Goal: Task Accomplishment & Management: Manage account settings

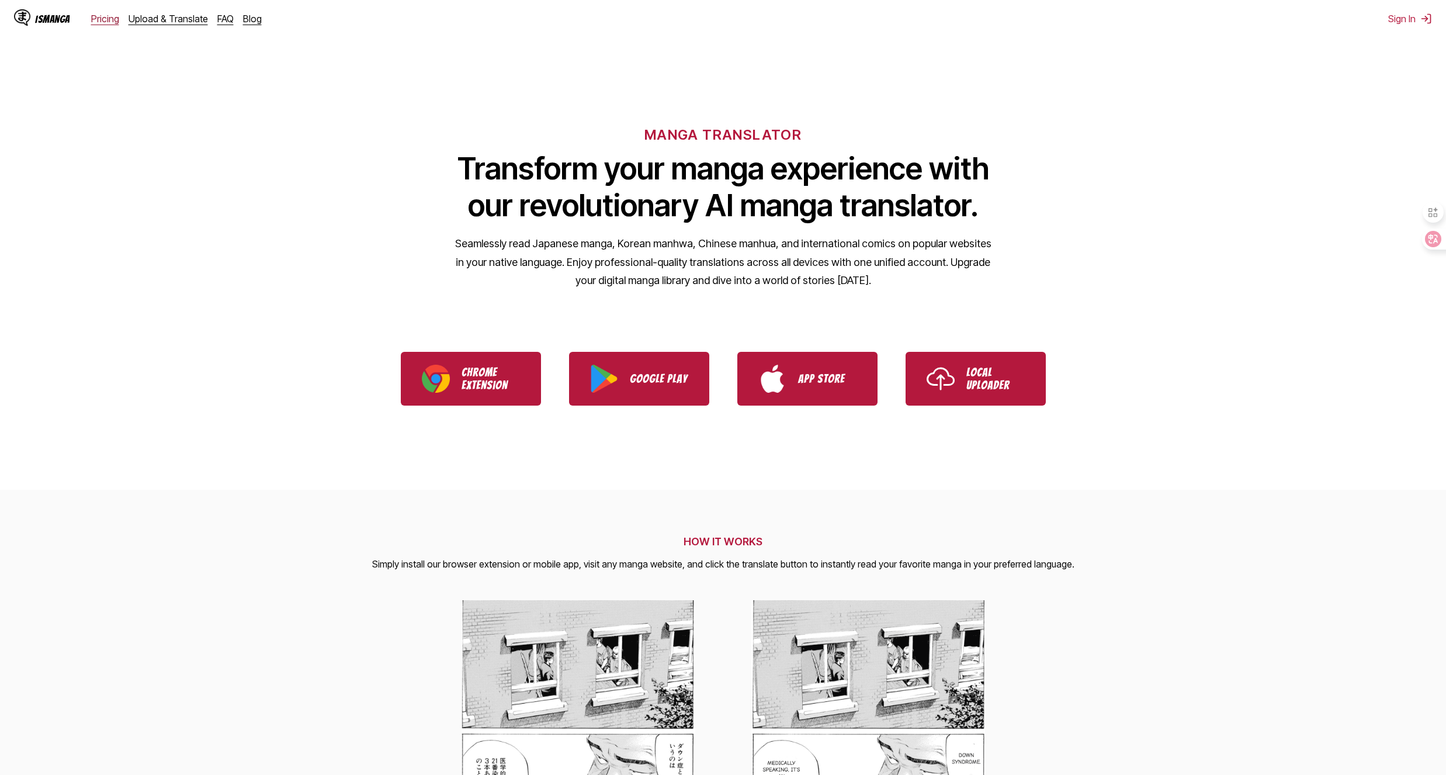
click at [99, 22] on link "Pricing" at bounding box center [105, 19] width 28 height 12
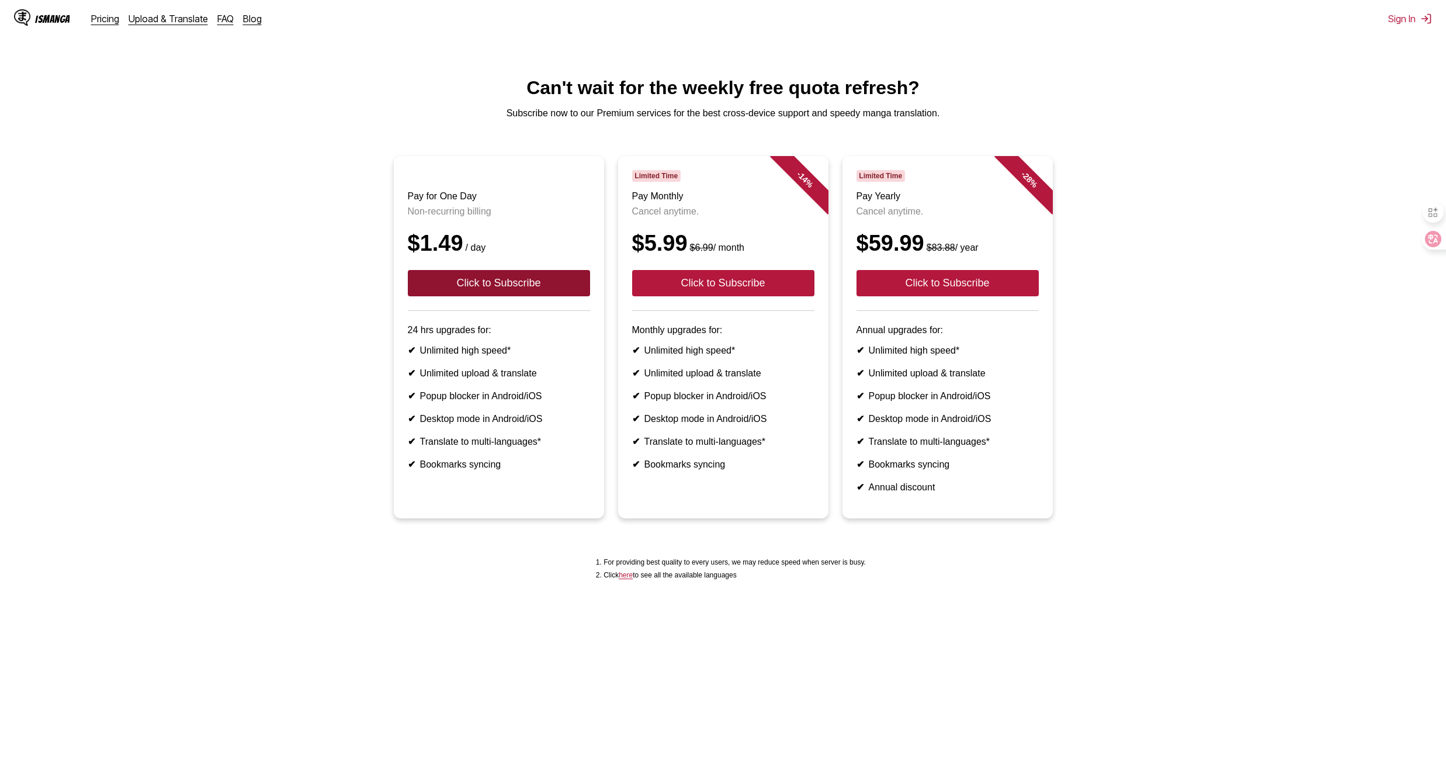
click at [547, 272] on button "Click to Subscribe" at bounding box center [499, 283] width 182 height 26
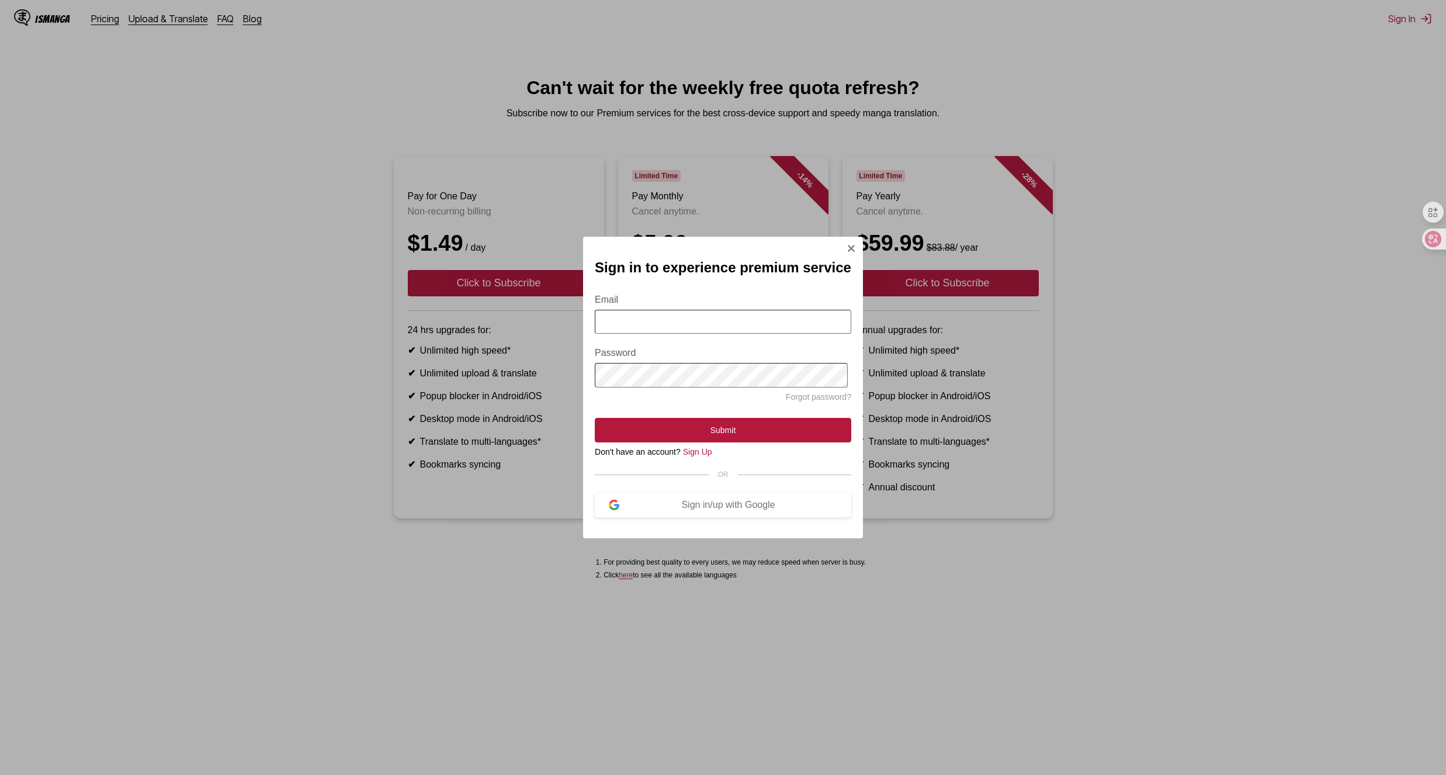
click at [694, 334] on input "Email" at bounding box center [723, 322] width 256 height 24
type input "**********"
click at [733, 508] on div "Sign in/up with Google" at bounding box center [728, 504] width 218 height 11
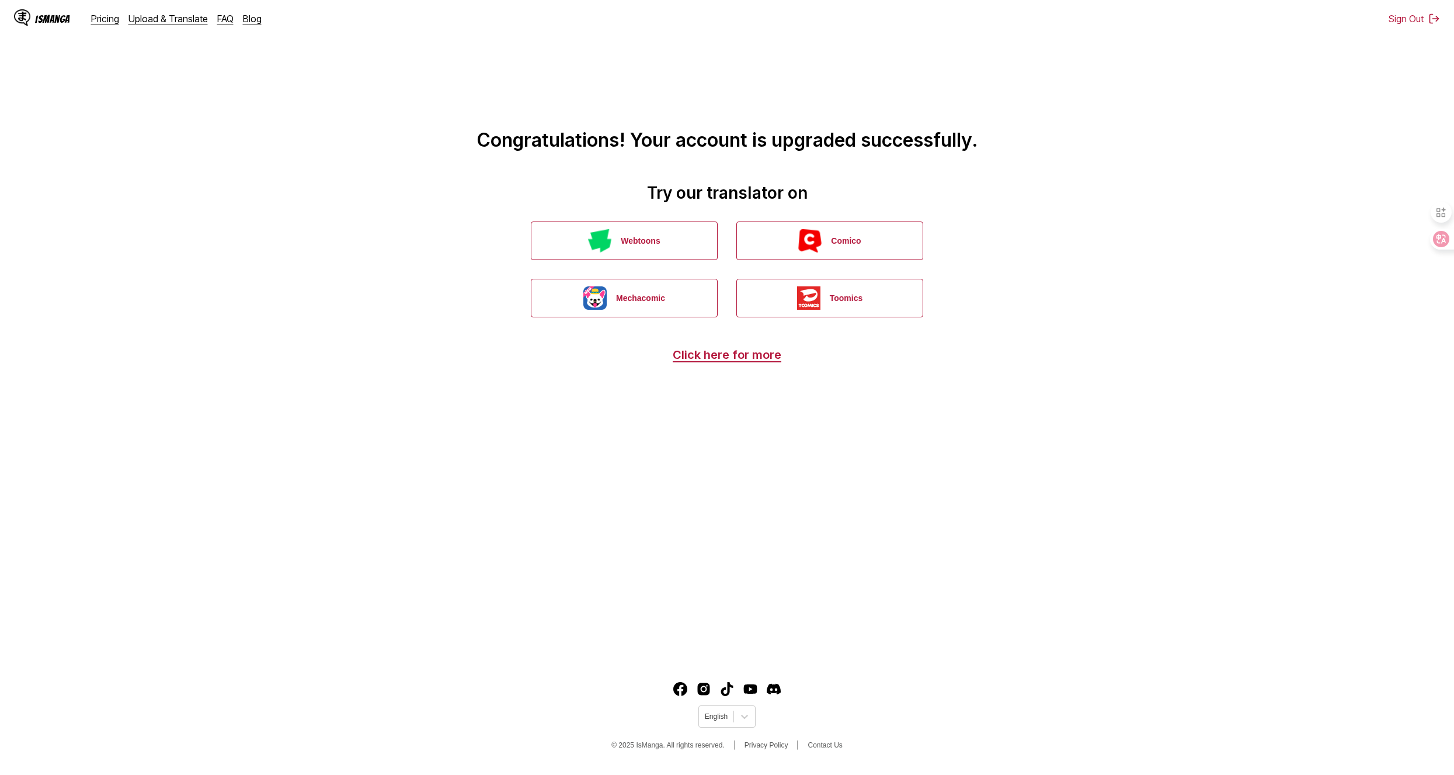
drag, startPoint x: 942, startPoint y: 431, endPoint x: 905, endPoint y: 429, distance: 36.3
click at [941, 431] on main "Congratulations! Your account is upgraded successfully. Try our translator on W…" at bounding box center [727, 329] width 1454 height 658
click at [762, 359] on link "Click here for more" at bounding box center [727, 355] width 109 height 14
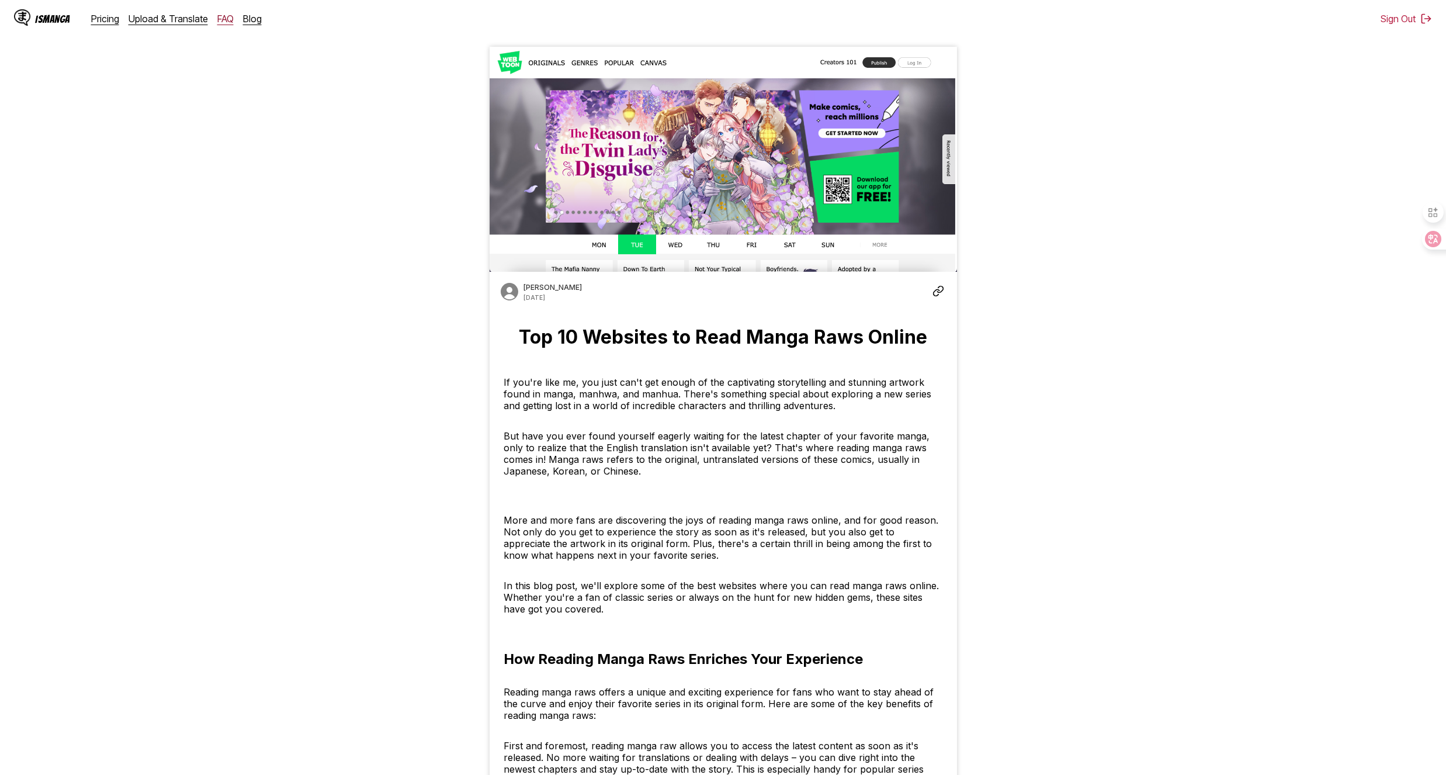
click at [218, 23] on link "FAQ" at bounding box center [225, 19] width 16 height 12
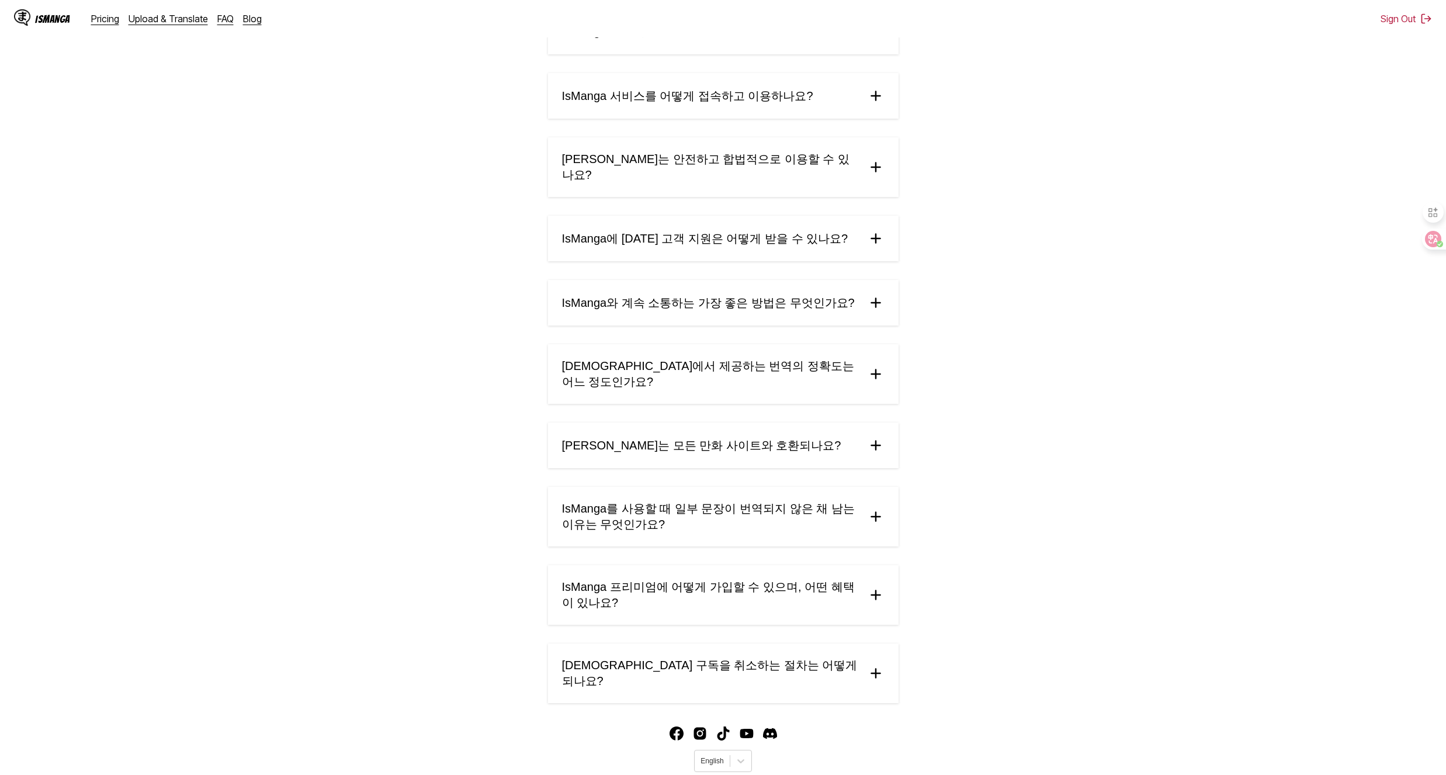
scroll to position [268, 0]
click at [768, 655] on font "IsManga 구독을 취소하는 절차는 어떻게 되나요?" at bounding box center [710, 669] width 296 height 29
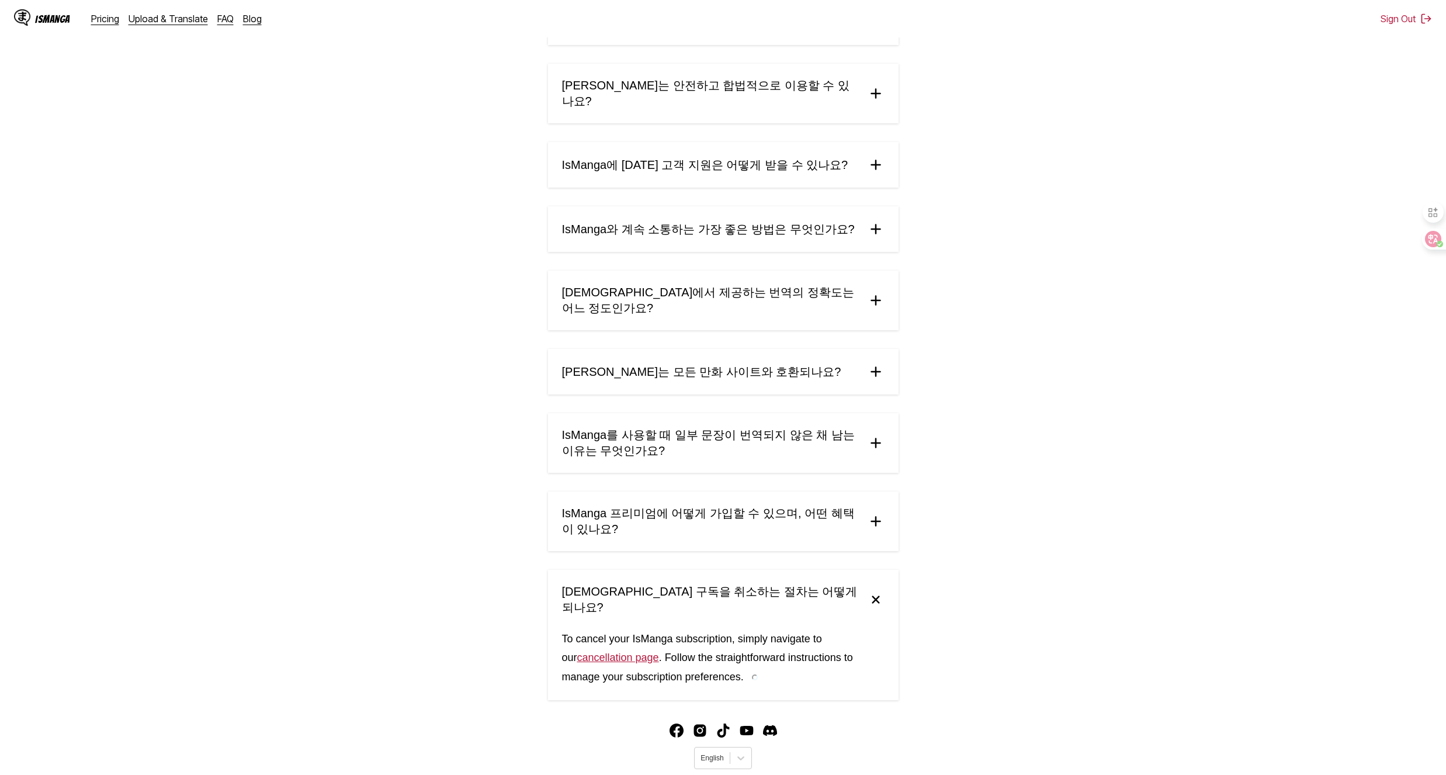
scroll to position [320, 0]
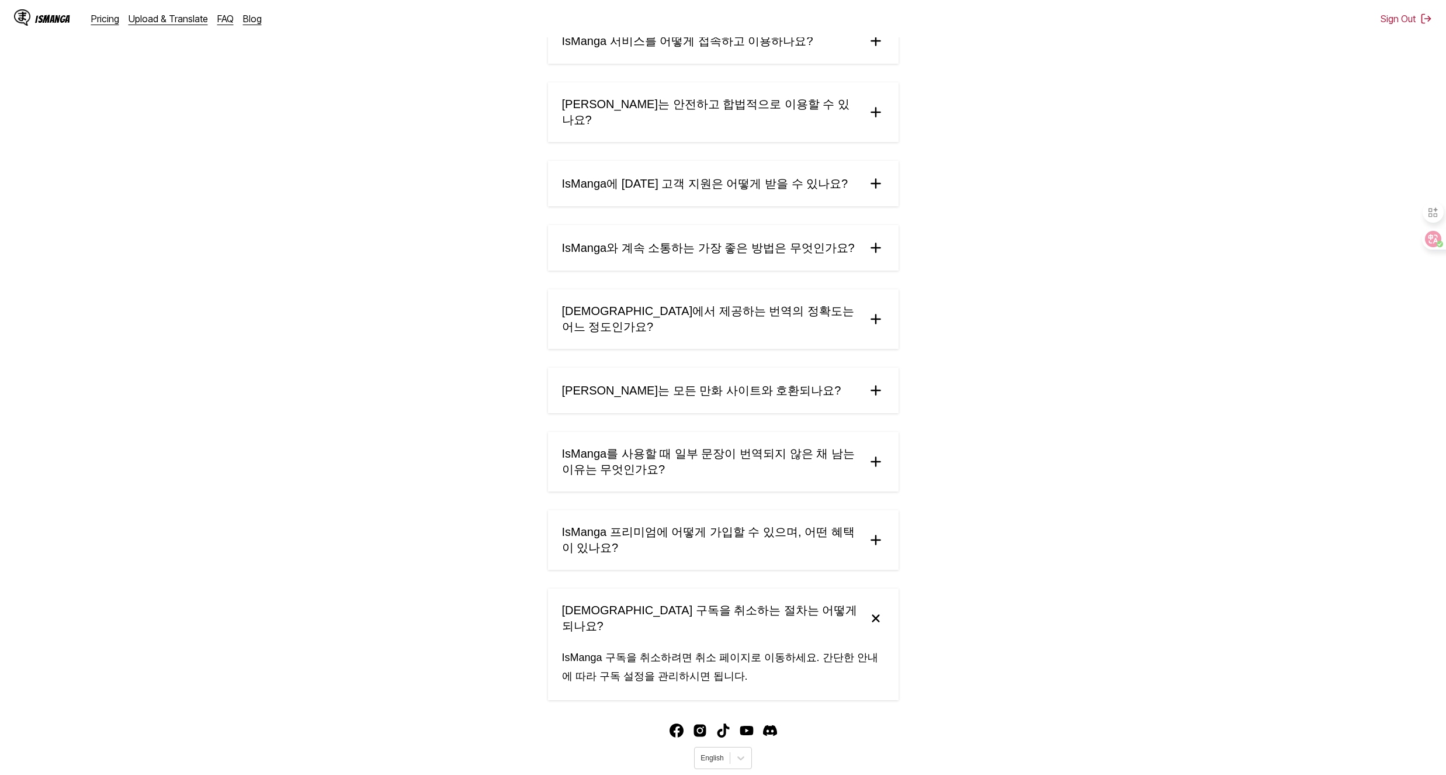
click at [870, 606] on img at bounding box center [875, 618] width 25 height 25
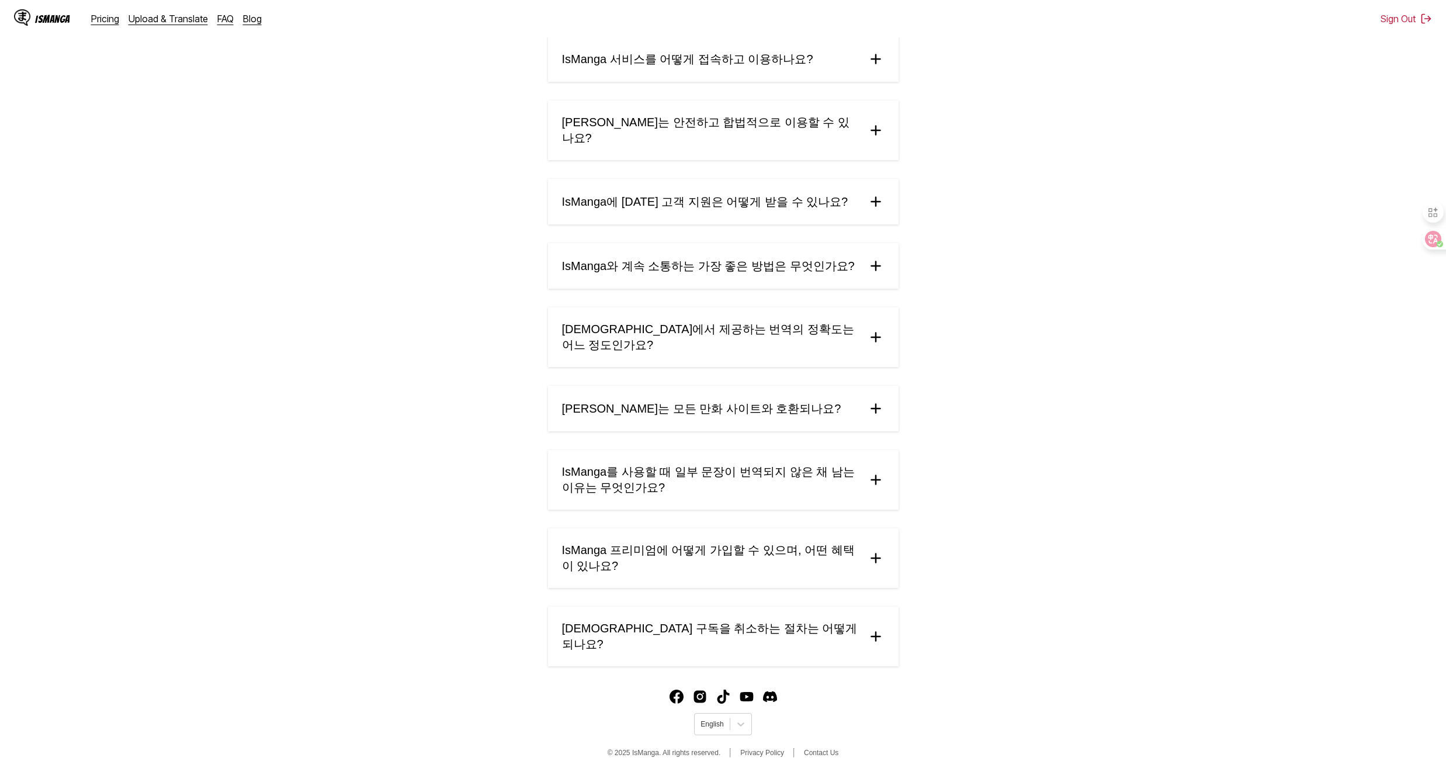
scroll to position [268, 0]
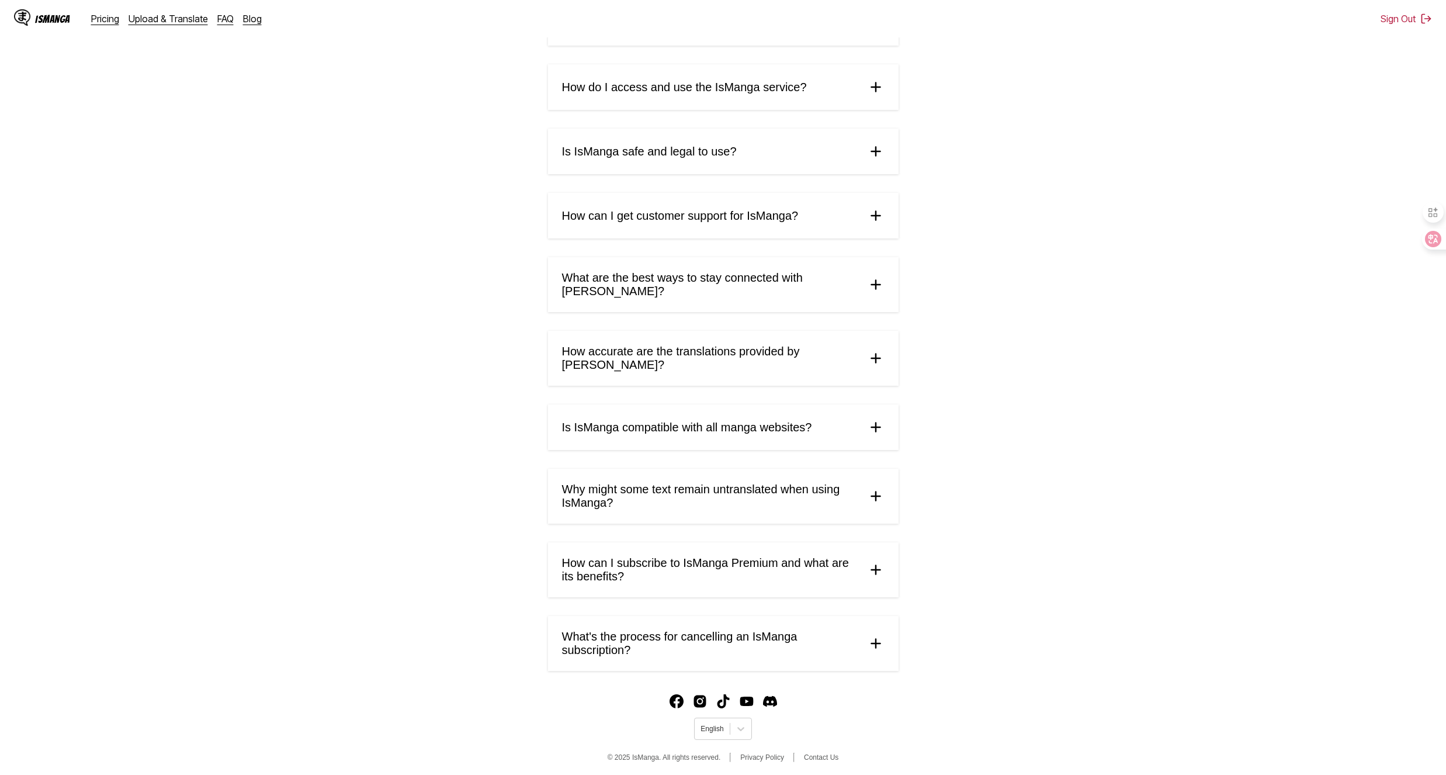
click at [730, 647] on span "What's the process for cancelling an IsManga subscription?" at bounding box center [710, 643] width 296 height 27
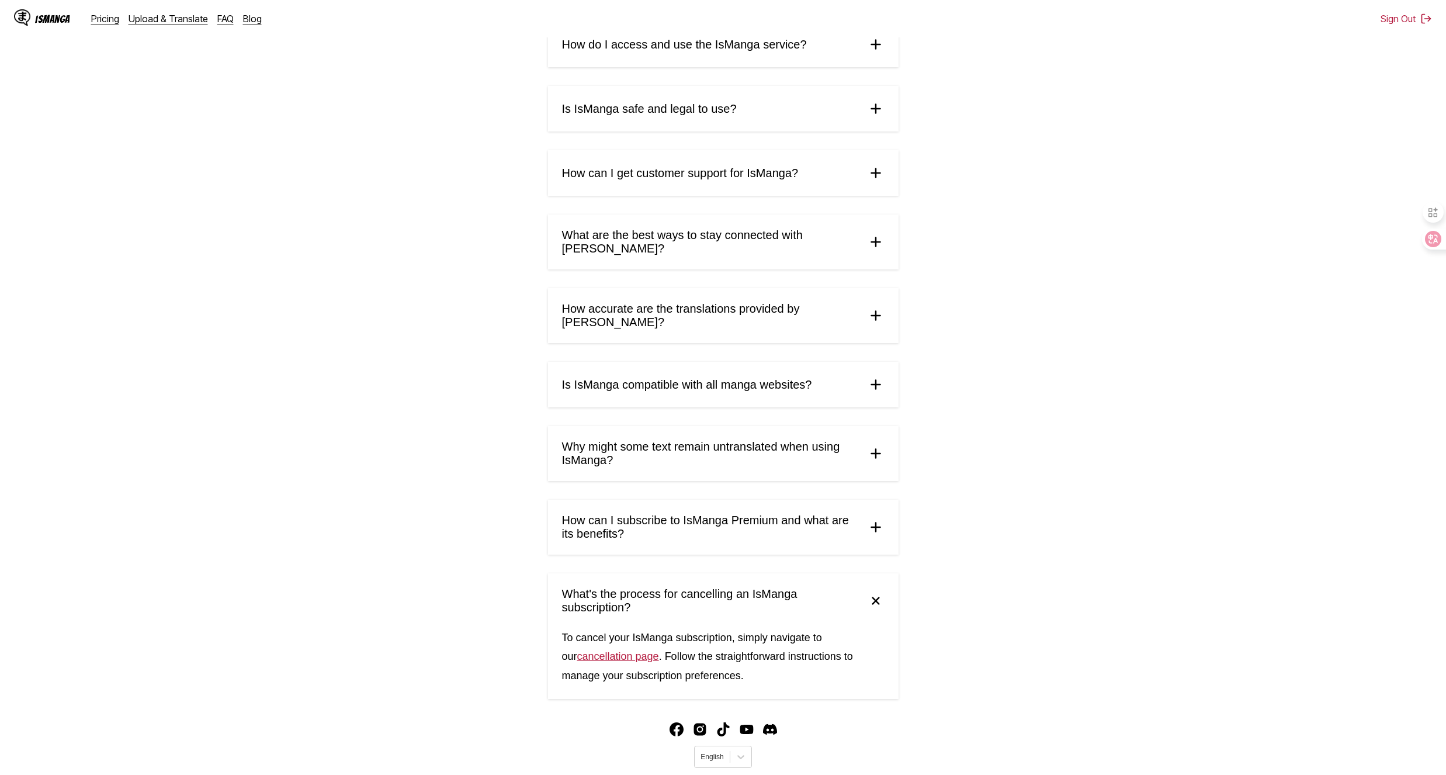
click at [603, 652] on link "cancellation page" at bounding box center [618, 656] width 82 height 12
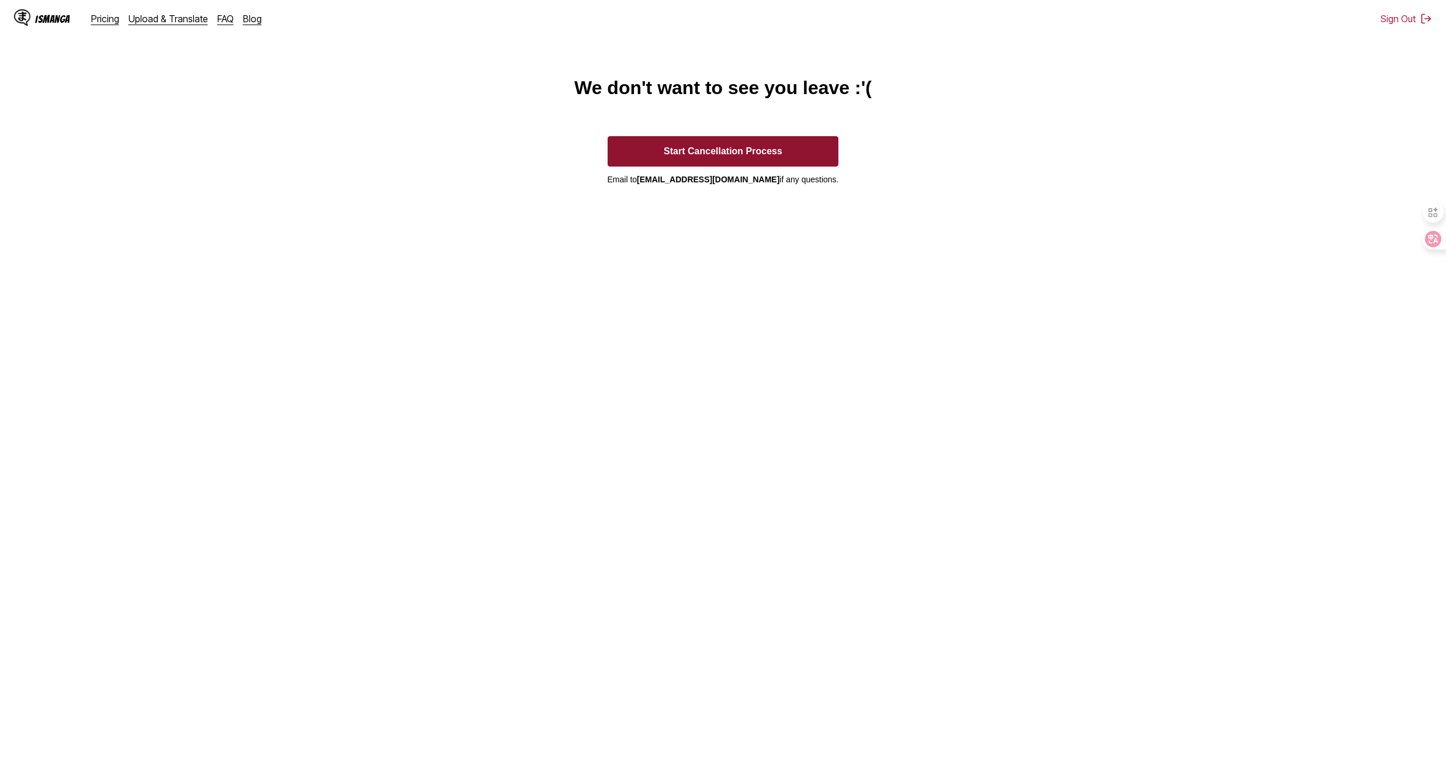
click at [741, 161] on button "Start Cancellation Process" at bounding box center [722, 151] width 231 height 30
click at [91, 16] on div "Pricing Upload & Translate FAQ Blog" at bounding box center [181, 19] width 180 height 12
click at [92, 18] on link "Pricing" at bounding box center [105, 19] width 28 height 12
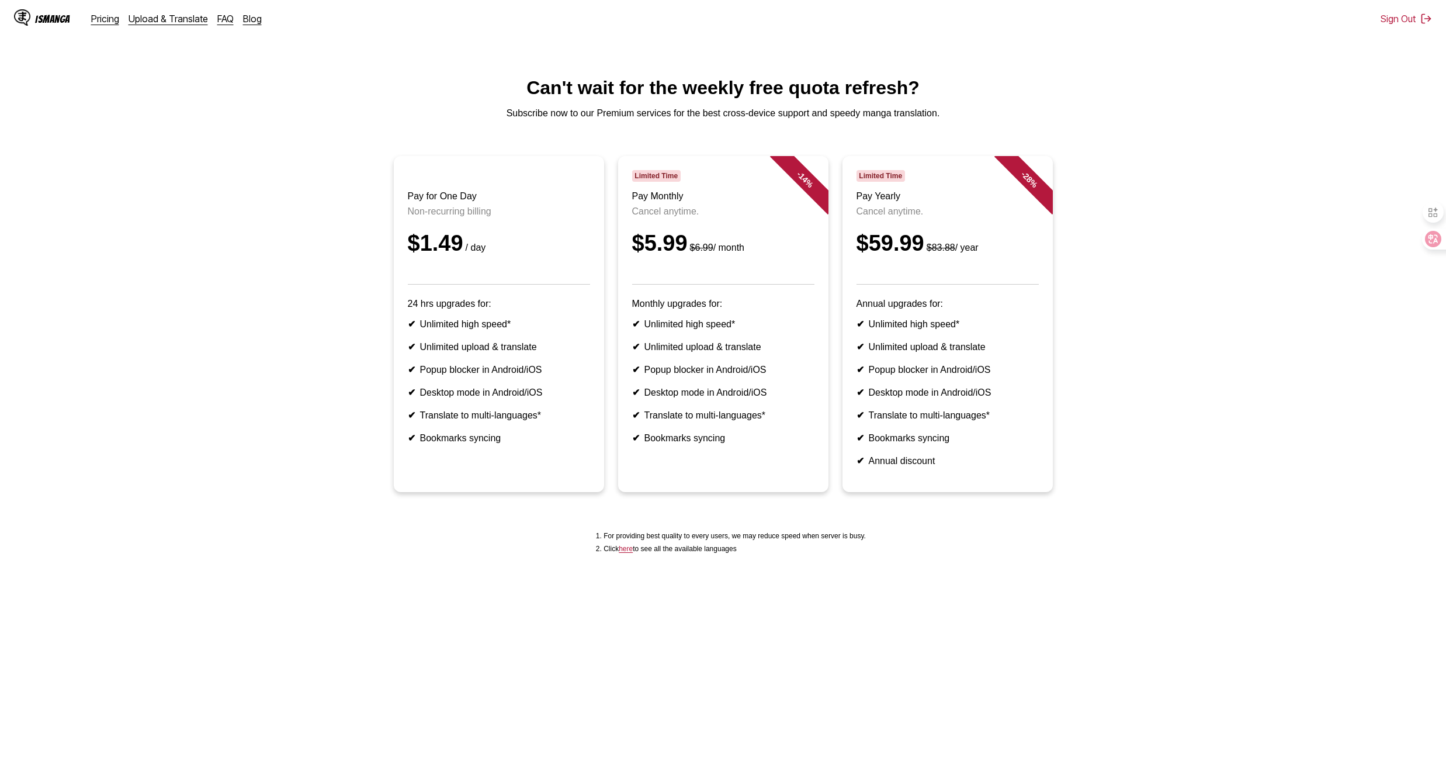
click at [355, 193] on ul "Pay for One Day Non-recurring billing $1.49 / day 24 hrs upgrades for: ✔ Unlimi…" at bounding box center [722, 331] width 1427 height 350
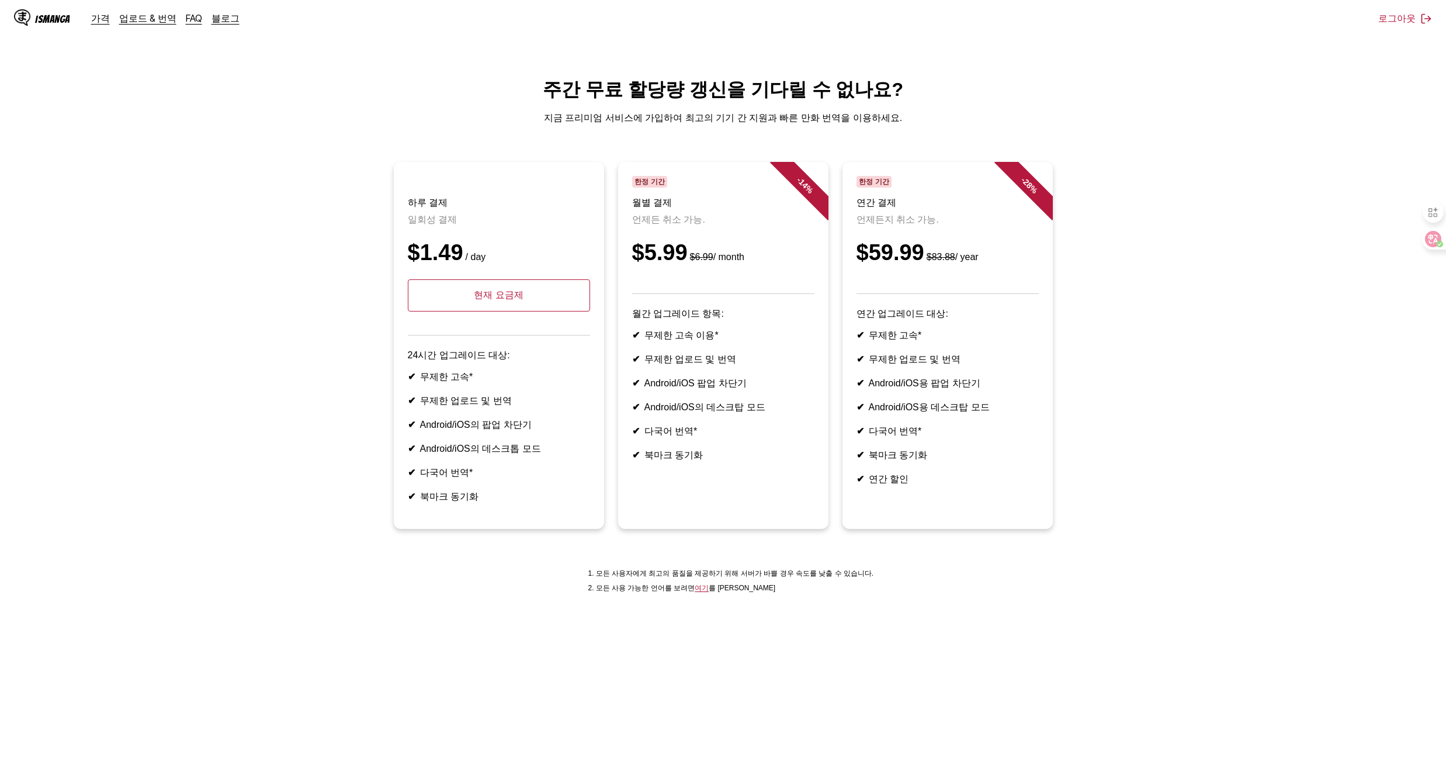
click at [522, 308] on p "현재 요금제" at bounding box center [499, 295] width 182 height 32
drag, startPoint x: 932, startPoint y: 158, endPoint x: 1056, endPoint y: 318, distance: 202.8
click at [1057, 319] on main "주간 무료 할당량 갱신을 기다릴 수 없나요? 지금 프리미엄 서비스에 가입하여 최고의 기기 간 지원과 빠른 만화 번역을 이용하세요. 하루 결제 …" at bounding box center [723, 425] width 1446 height 697
click at [1193, 339] on ul "하루 결제 일회성 결제 $1.49 / day 현재 요금제 24시간 업그레이드 대상: ✔ 무제한 고속* ✔ 무제한 업로드 및 번역 ✔ Andro…" at bounding box center [722, 352] width 1427 height 381
click at [1162, 266] on ul "하루 결제 일회성 결제 $1.49 / day 현재 요금제 24시간 업그레이드 대상: ✔ 무제한 고속* ✔ 무제한 업로드 및 번역 ✔ Andro…" at bounding box center [722, 352] width 1427 height 381
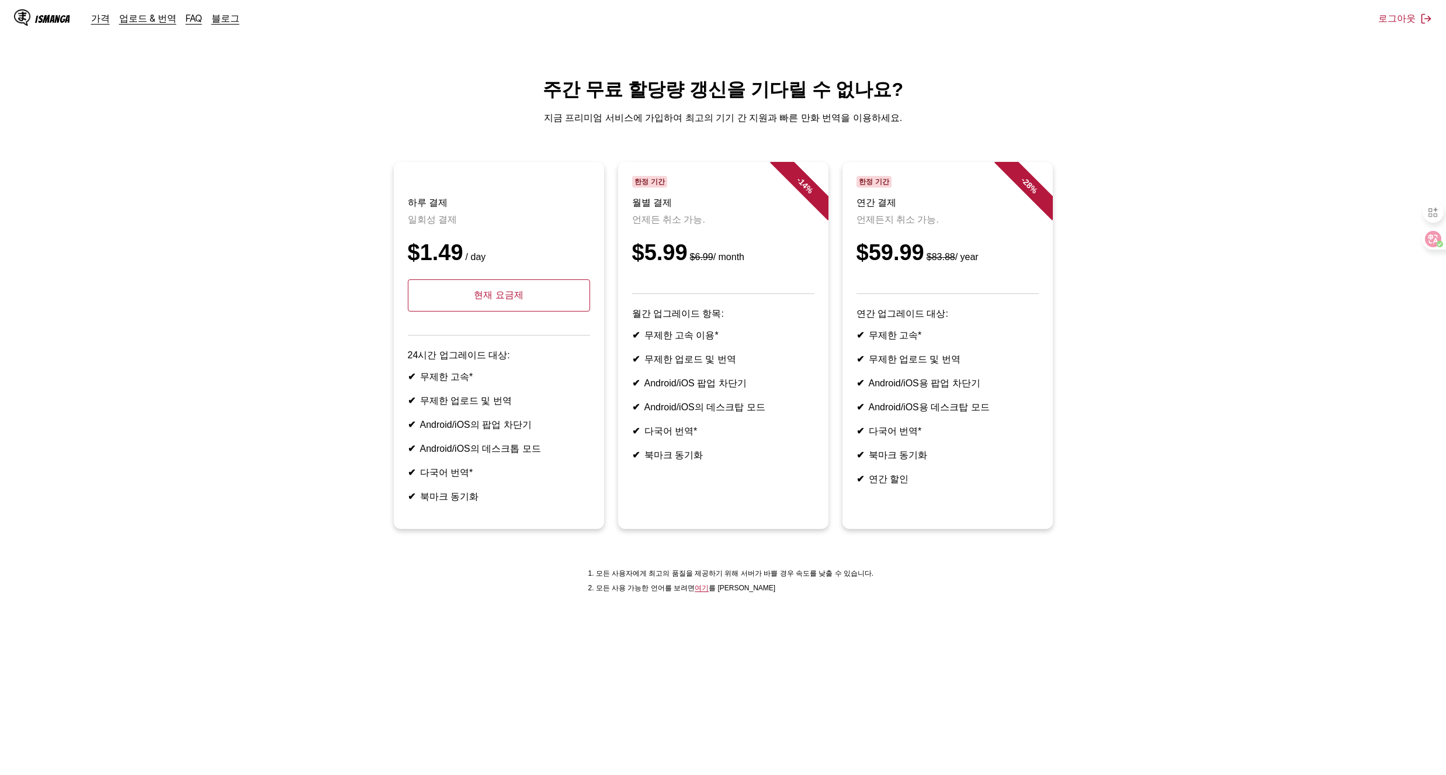
click at [24, 22] on img at bounding box center [22, 17] width 16 height 16
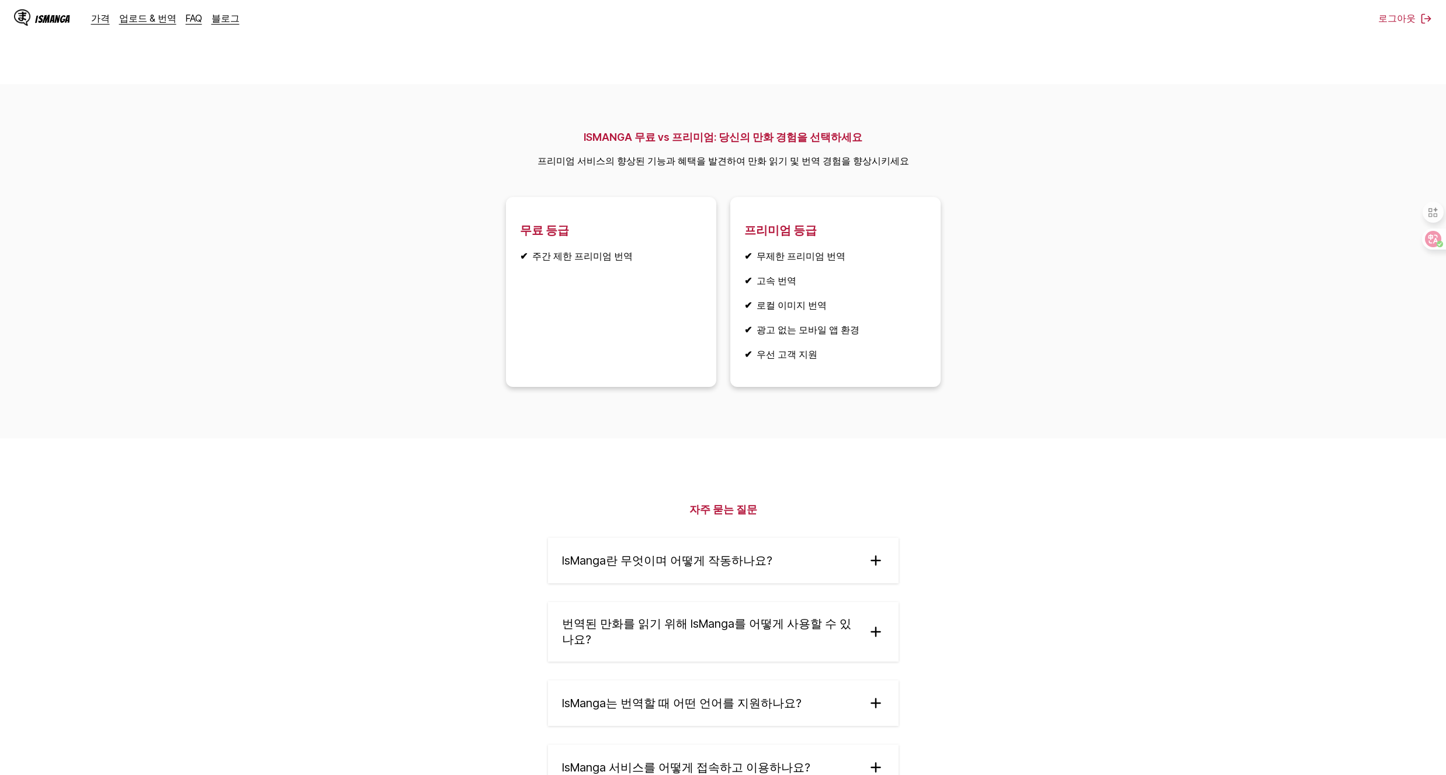
scroll to position [1780, 0]
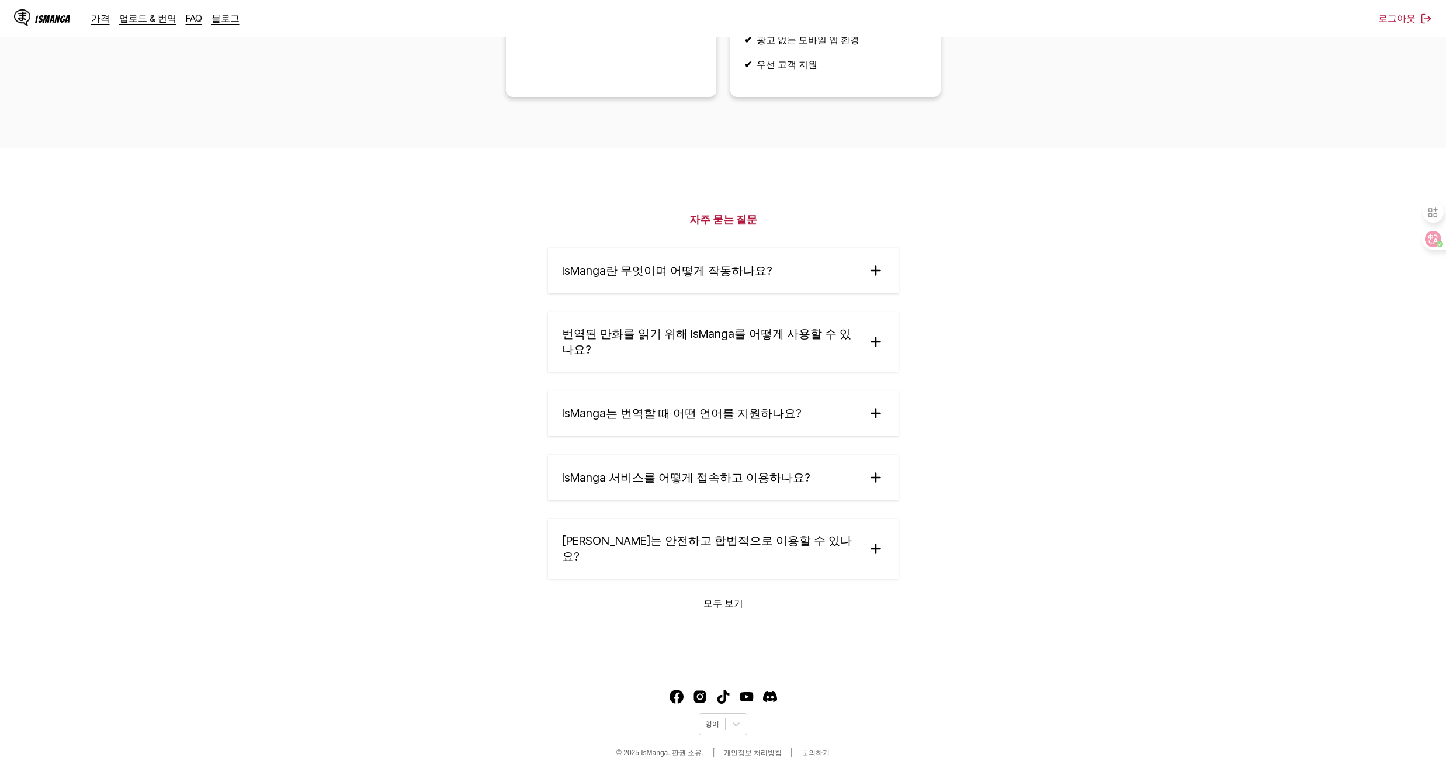
click at [779, 420] on font "IsManga는 번역할 때 어떤 언어를 지원하나요?" at bounding box center [681, 413] width 239 height 14
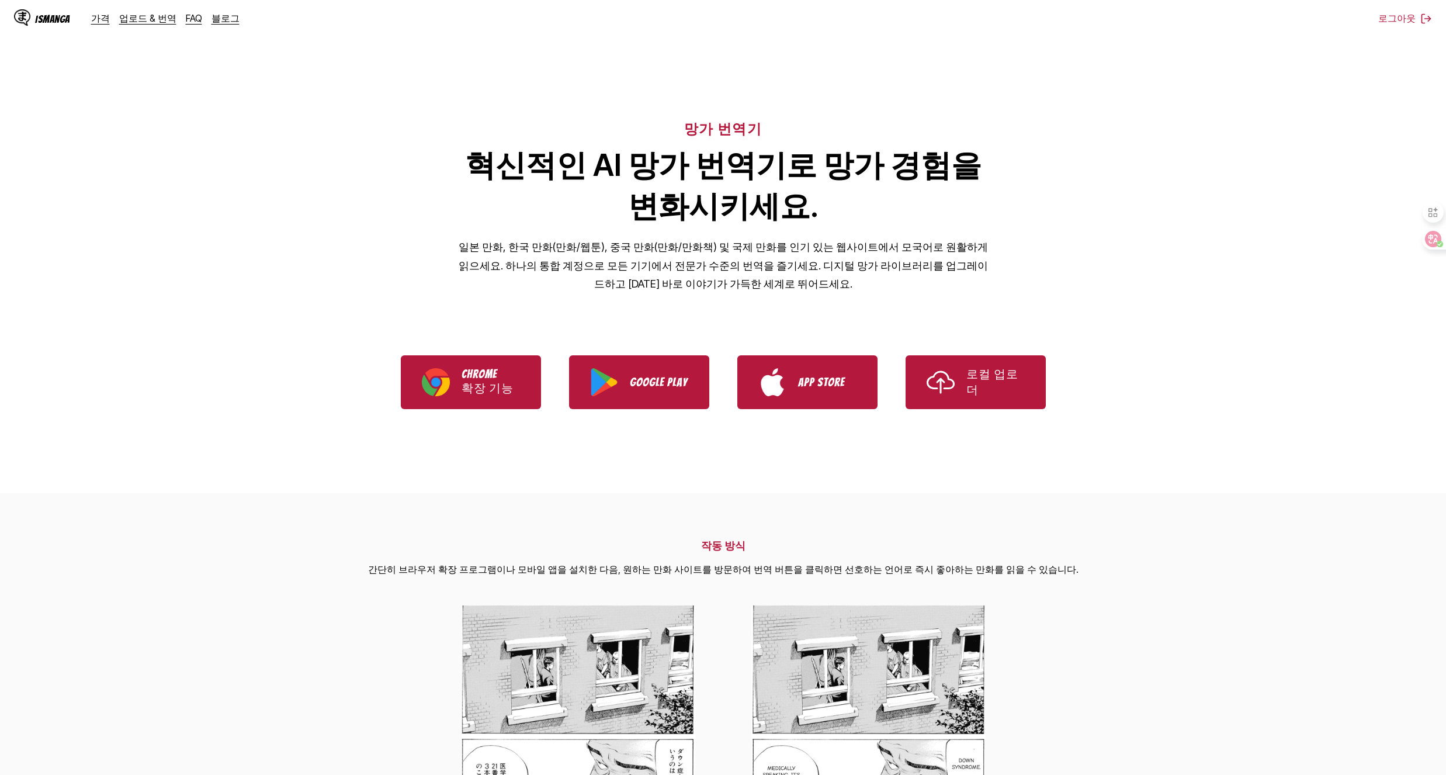
scroll to position [0, 0]
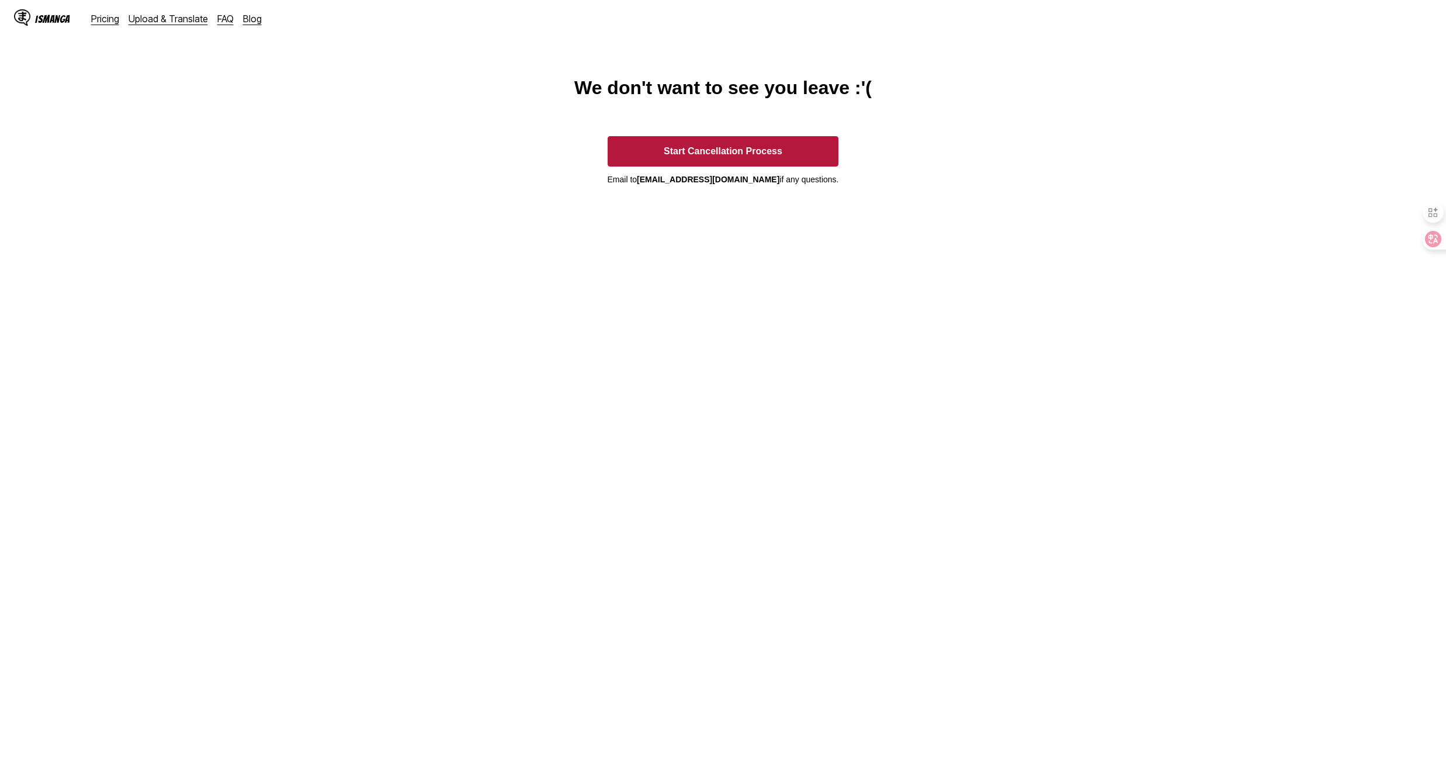
click at [780, 158] on button "Start Cancellation Process" at bounding box center [722, 151] width 231 height 30
